Goal: Task Accomplishment & Management: Manage account settings

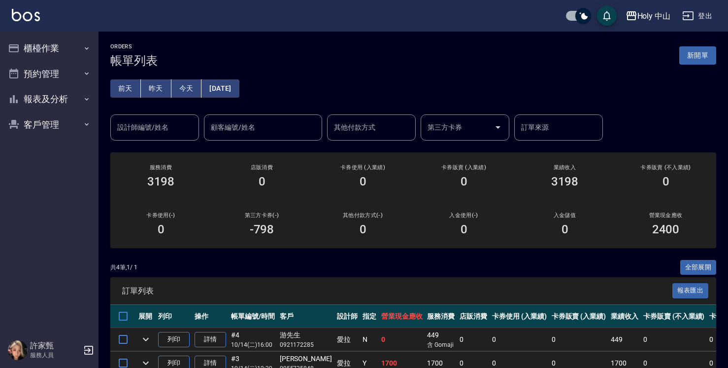
scroll to position [99, 0]
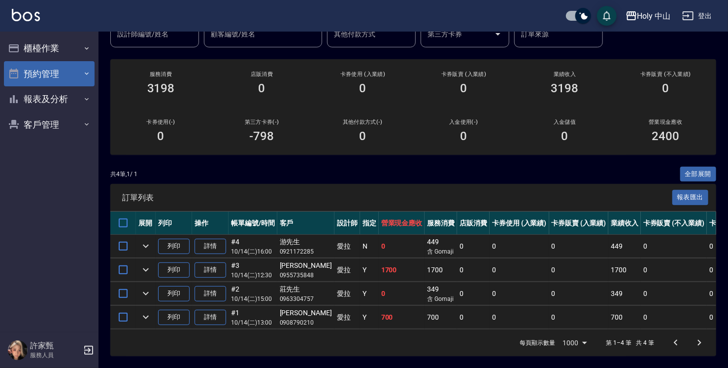
click at [80, 73] on button "預約管理" at bounding box center [49, 74] width 91 height 26
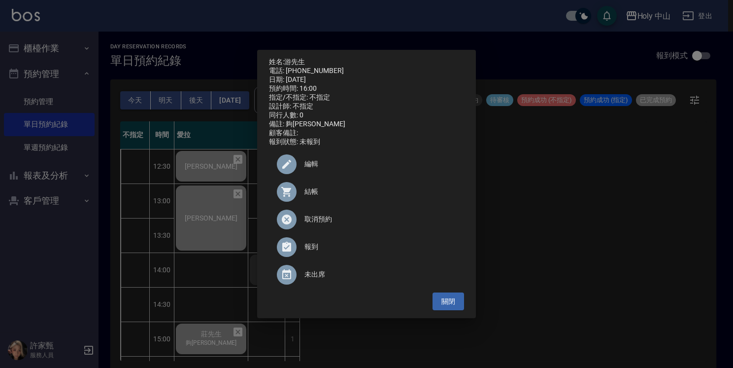
drag, startPoint x: 0, startPoint y: 0, endPoint x: 566, endPoint y: 242, distance: 615.2
click at [628, 242] on div "姓名: [PERSON_NAME]先生 電話: [PHONE_NUMBER] 日期: [DATE] 預約時間: 16:00 指定/不指定: 不指定 設計師: …" at bounding box center [366, 184] width 733 height 368
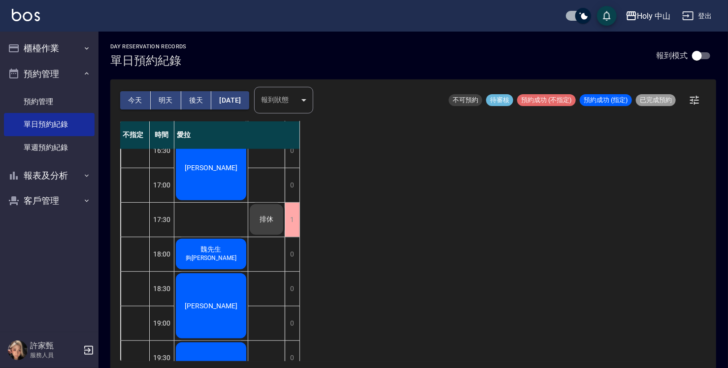
scroll to position [298, 0]
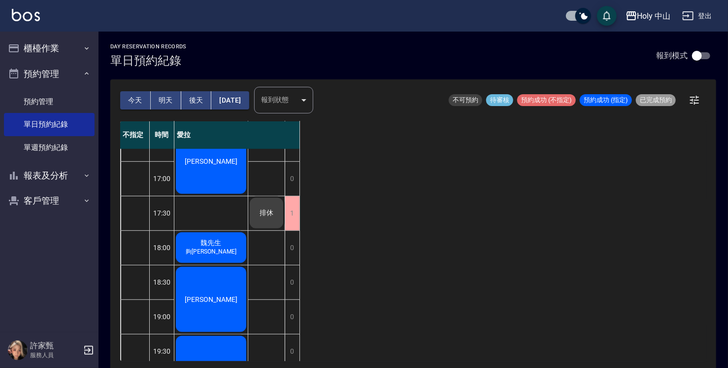
click at [216, 179] on div "[PERSON_NAME]" at bounding box center [210, 161] width 73 height 68
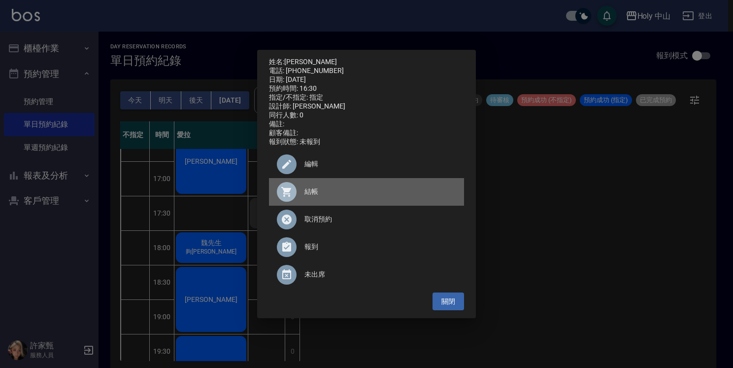
click at [292, 198] on icon at bounding box center [287, 192] width 12 height 12
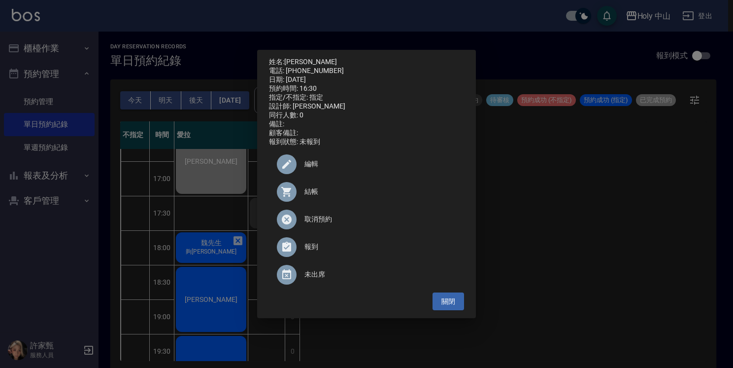
click at [556, 241] on div "姓名: [PERSON_NAME] 電話: [PHONE_NUMBER] 日期: [DATE] 預約時間: 16:30 指定/不指定: 指定 設計師: 愛拉 …" at bounding box center [366, 184] width 733 height 368
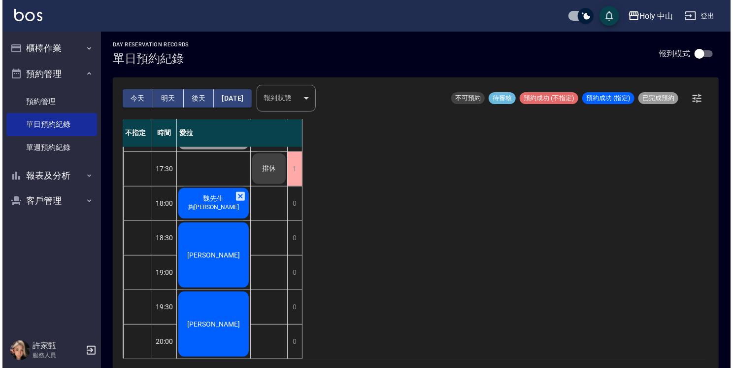
scroll to position [2, 0]
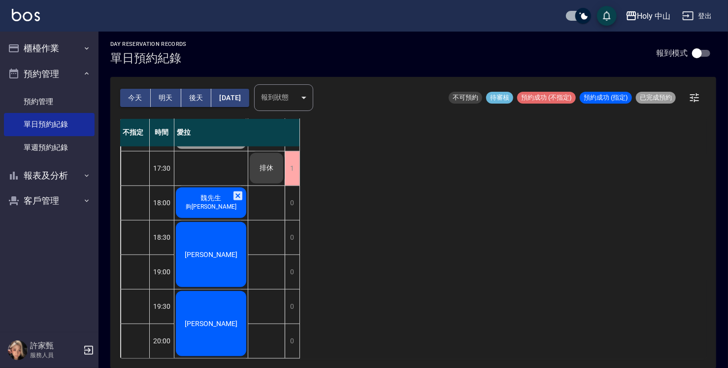
click at [207, 194] on span "魏先生" at bounding box center [211, 198] width 25 height 9
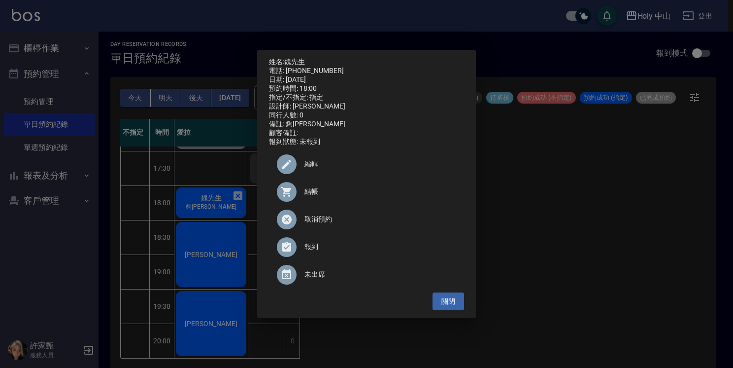
click at [312, 197] on span "結帳" at bounding box center [381, 191] width 152 height 10
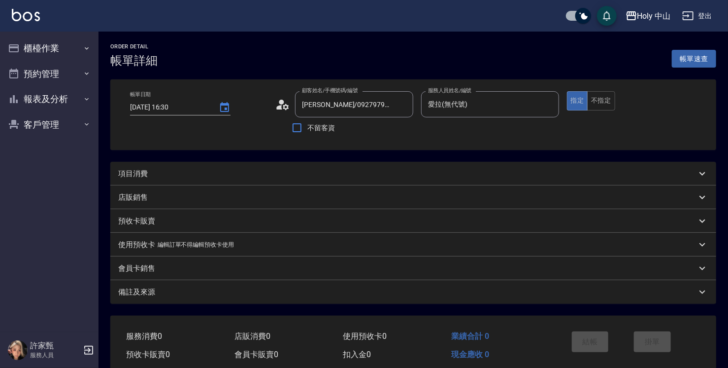
type input "廖品其/0927979226/"
click at [170, 174] on div "項目消費" at bounding box center [407, 174] width 579 height 10
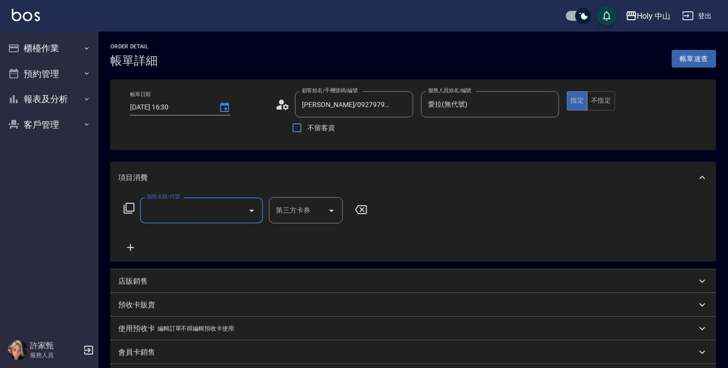
click at [177, 208] on input "服務名稱/代號" at bounding box center [194, 210] width 100 height 17
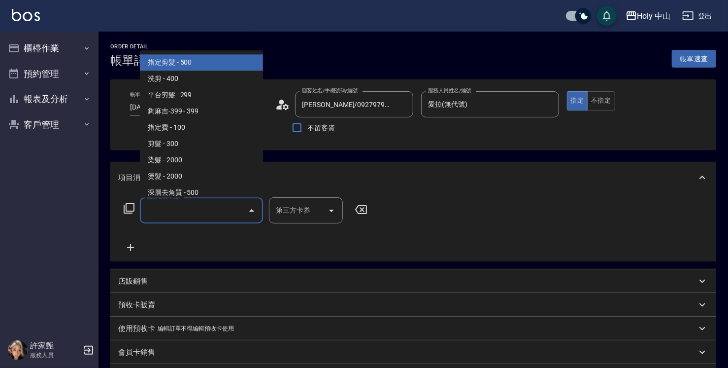
click at [233, 62] on span "指定剪髮 - 500" at bounding box center [201, 62] width 123 height 16
type input "指定剪髮(1)"
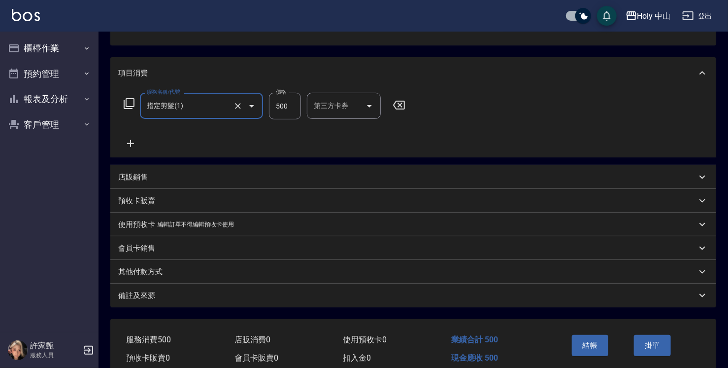
scroll to position [148, 0]
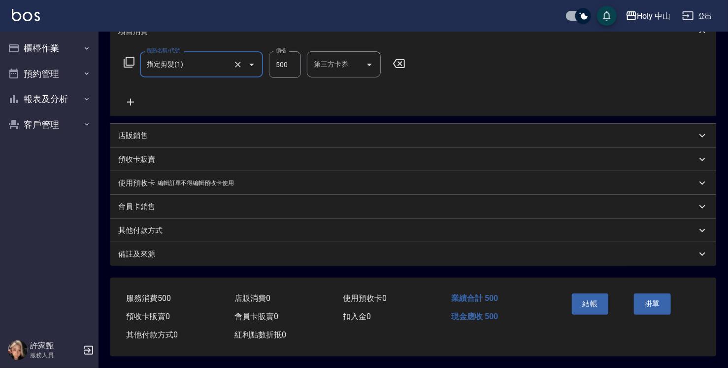
click at [148, 133] on div "店販銷售" at bounding box center [407, 136] width 579 height 10
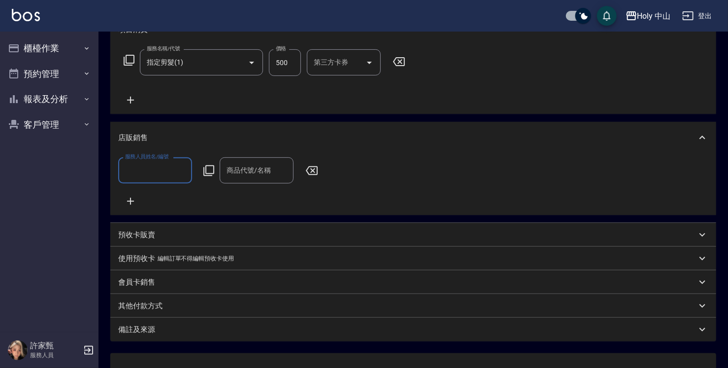
scroll to position [0, 0]
click at [163, 169] on input "服務人員姓名/編號" at bounding box center [155, 170] width 65 height 17
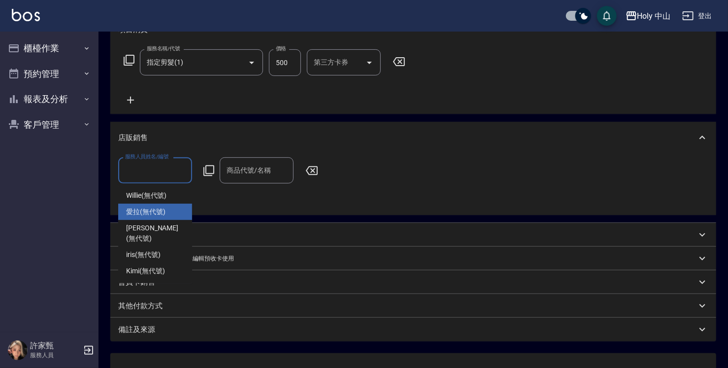
click at [150, 209] on span "愛拉 (無代號)" at bounding box center [145, 212] width 39 height 10
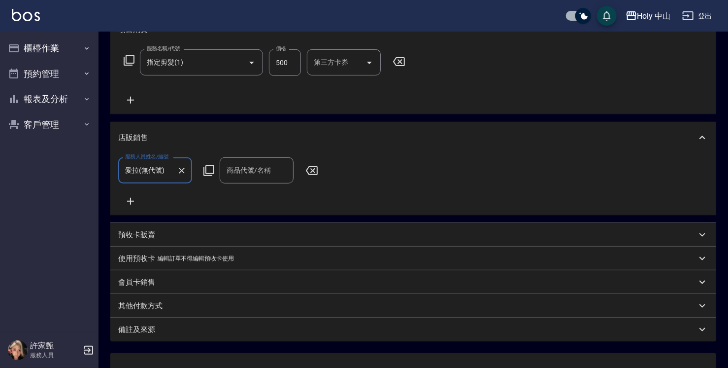
type input "愛拉(無代號)"
click at [244, 174] on div "商品代號/名稱 商品代號/名稱" at bounding box center [257, 170] width 74 height 26
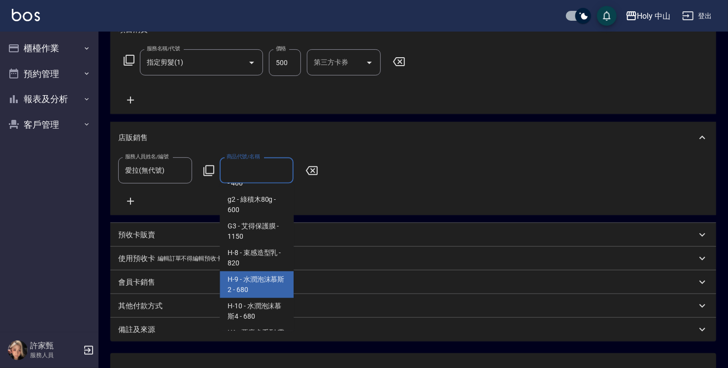
scroll to position [148, 0]
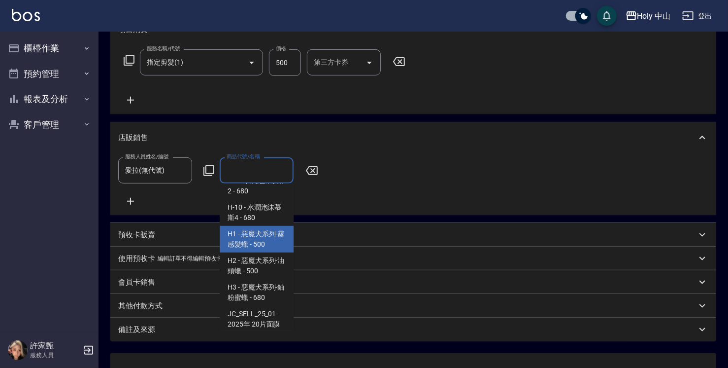
click at [261, 239] on span "H1 - 惡魔犬系列-霧感髮蠟 - 500" at bounding box center [257, 239] width 74 height 27
type input "惡魔犬系列-霧感髮蠟"
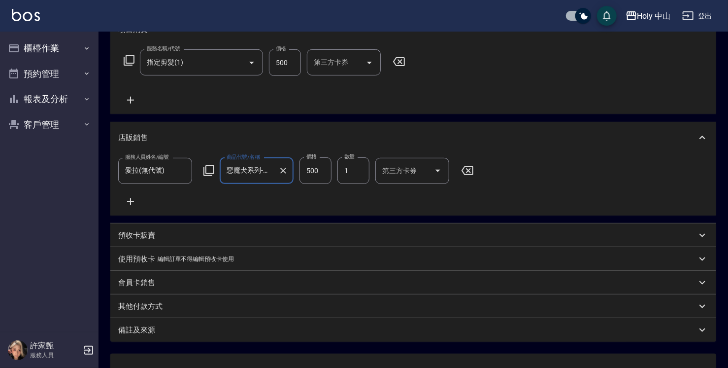
click at [316, 173] on input "500" at bounding box center [316, 170] width 32 height 27
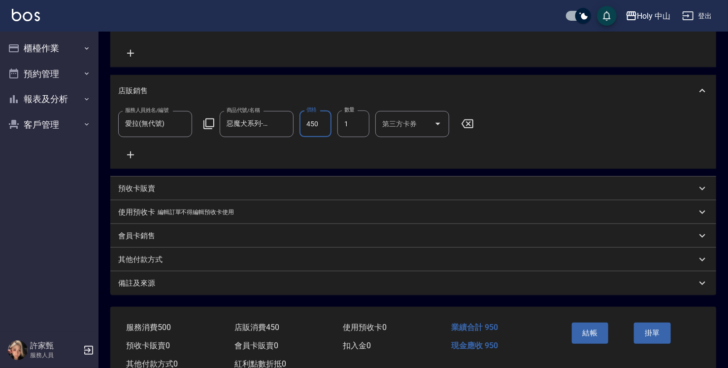
scroll to position [235, 0]
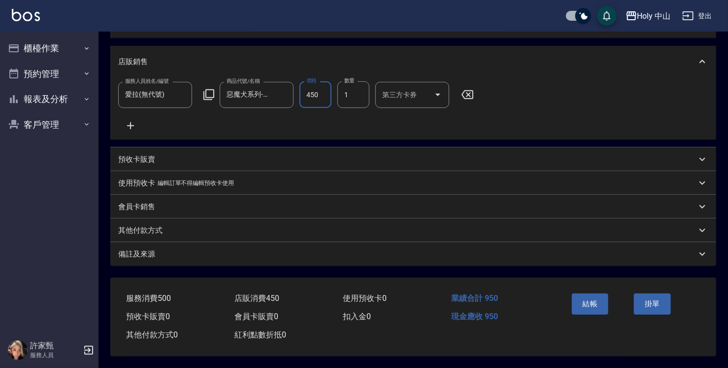
type input "450"
click at [375, 254] on div "備註及來源" at bounding box center [407, 254] width 579 height 10
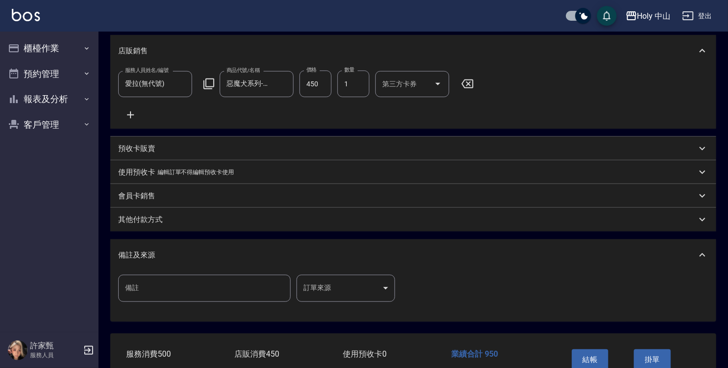
click at [330, 297] on body "Holy 中山 登出 櫃檯作業 打帳單 帳單列表 營業儀表板 現場電腦打卡 預約管理 預約管理 單日預約紀錄 單週預約紀錄 報表及分析 報表目錄 店家日報表 …" at bounding box center [364, 94] width 728 height 658
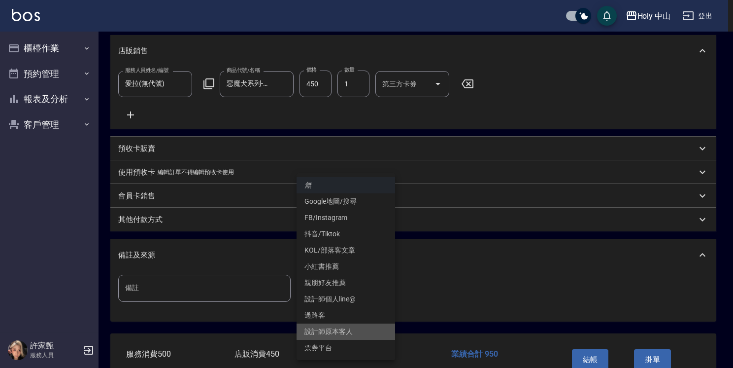
click at [342, 327] on li "設計師原本客人" at bounding box center [346, 331] width 99 height 16
type input "設計師原本客人"
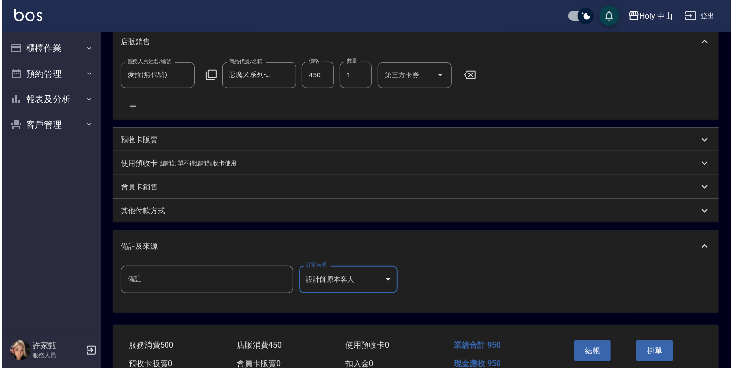
scroll to position [251, 0]
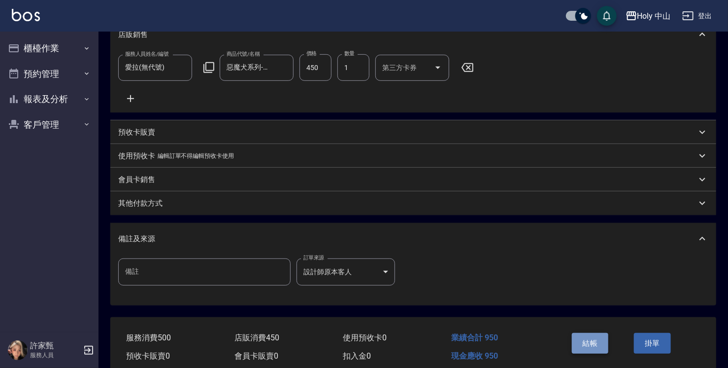
click at [595, 353] on button "結帳" at bounding box center [590, 343] width 37 height 21
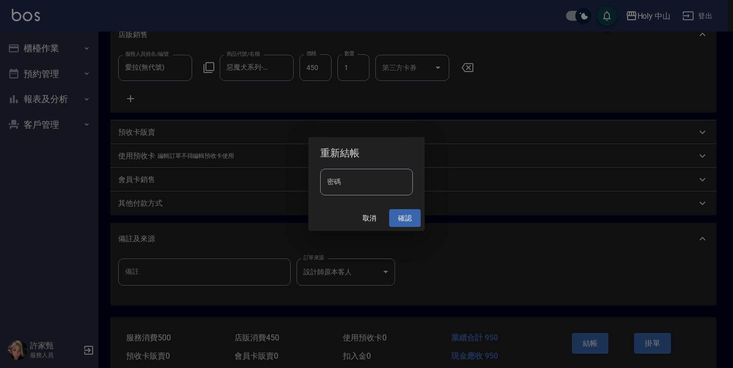
click at [408, 216] on button "確認" at bounding box center [405, 218] width 32 height 18
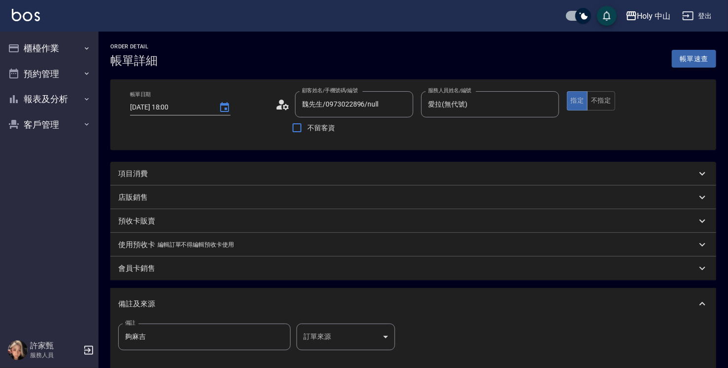
click at [185, 172] on div "項目消費" at bounding box center [407, 174] width 579 height 10
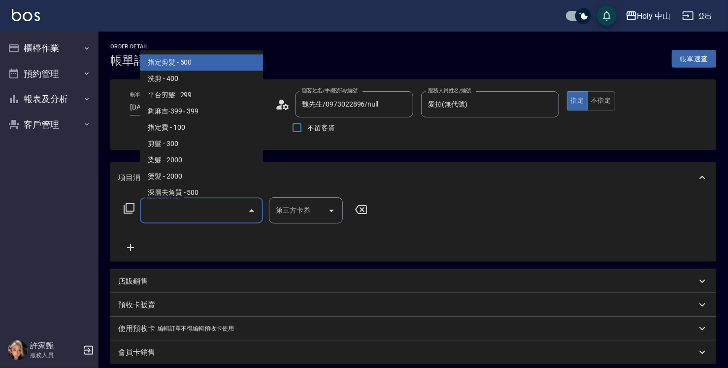
click at [189, 211] on input "服務名稱/代號" at bounding box center [194, 210] width 100 height 17
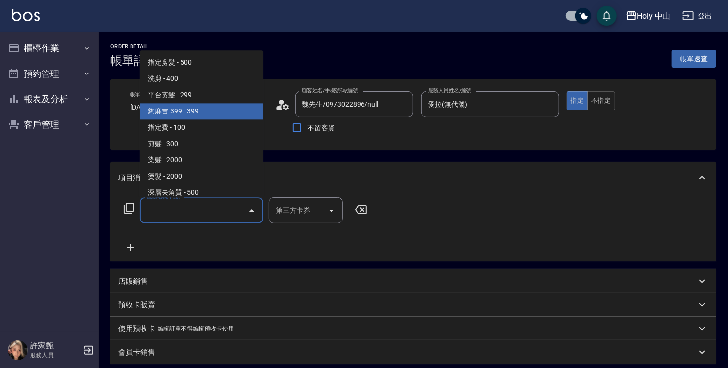
click at [191, 107] on span "夠麻吉-399 - 399" at bounding box center [201, 111] width 123 height 16
type input "夠麻吉-399(5)"
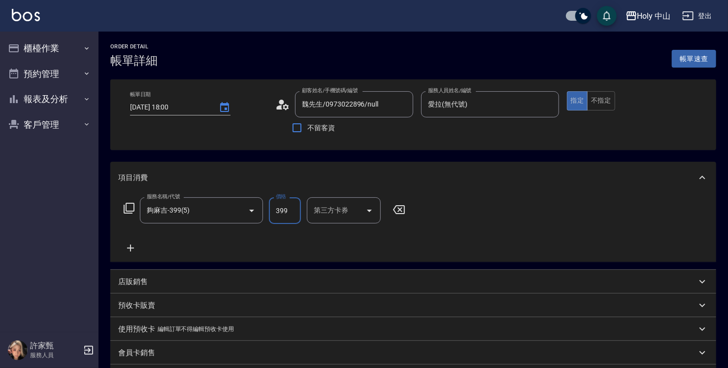
click at [290, 212] on input "399" at bounding box center [285, 210] width 32 height 27
type input "449"
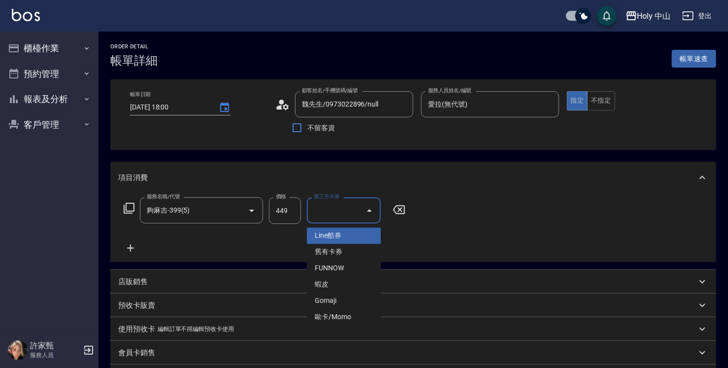
click at [353, 212] on input "第三方卡券" at bounding box center [337, 210] width 50 height 17
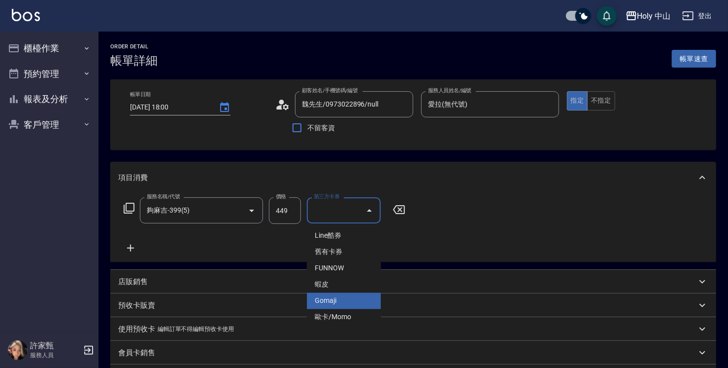
click at [339, 300] on span "Gomaji" at bounding box center [344, 301] width 74 height 16
type input "Gomaji"
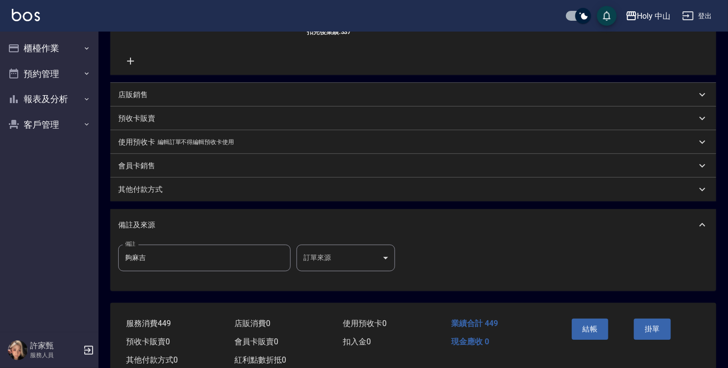
scroll to position [197, 0]
click at [322, 256] on body "Holy 中山 登出 櫃檯作業 打帳單 帳單列表 營業儀表板 現場電腦打卡 預約管理 預約管理 單日預約紀錄 單週預約紀錄 報表及分析 報表目錄 店家日報表 …" at bounding box center [364, 97] width 728 height 589
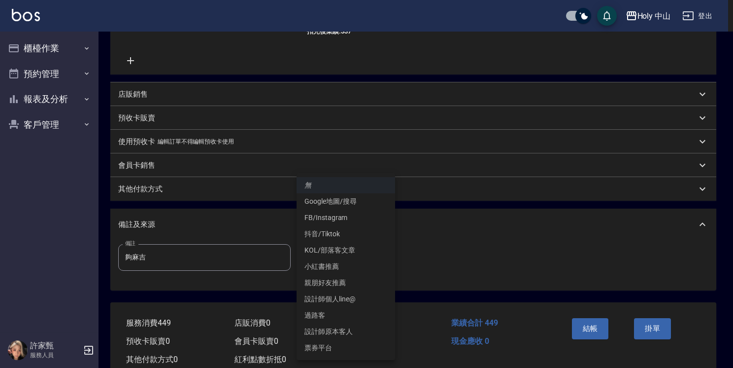
click at [328, 347] on li "票券平台" at bounding box center [346, 348] width 99 height 16
type input "票券平台"
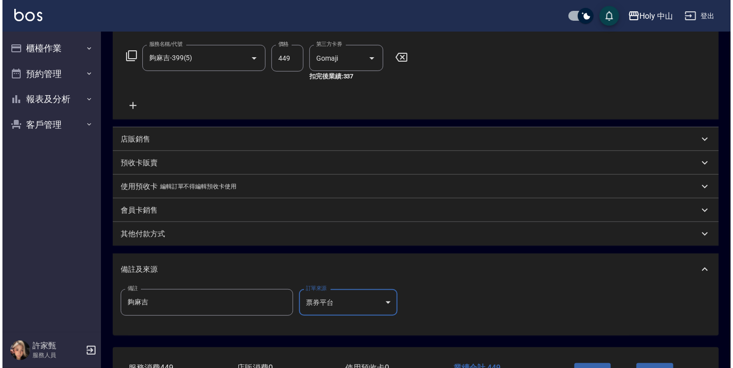
scroll to position [225, 0]
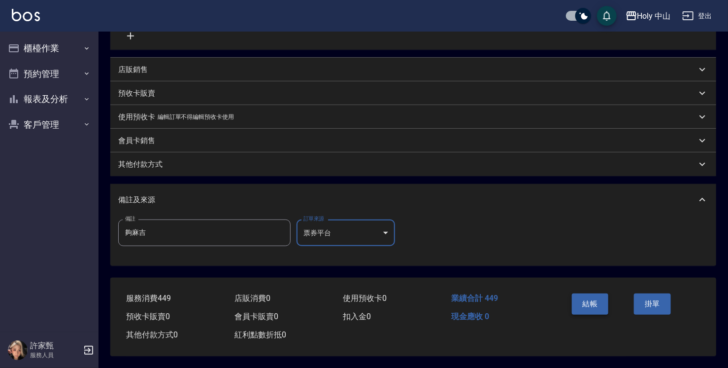
click at [594, 302] on button "結帳" at bounding box center [590, 303] width 37 height 21
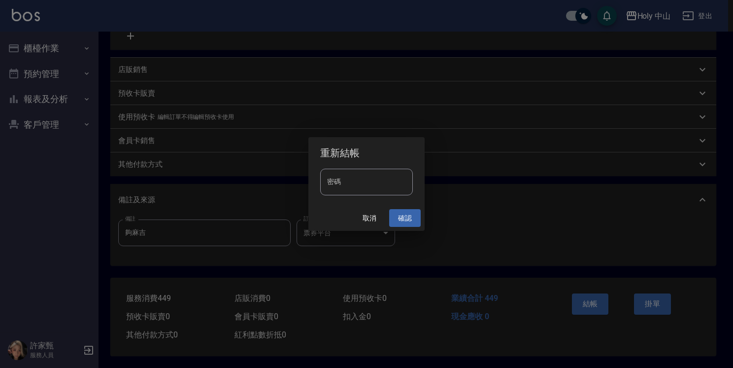
click at [406, 221] on button "確認" at bounding box center [405, 218] width 32 height 18
